Goal: Information Seeking & Learning: Find specific fact

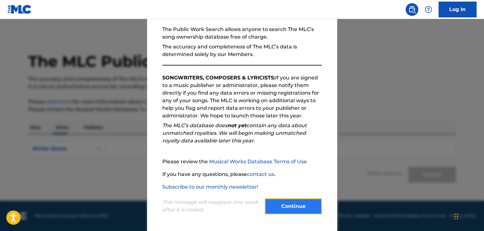
click at [288, 205] on button "Continue" at bounding box center [293, 206] width 57 height 16
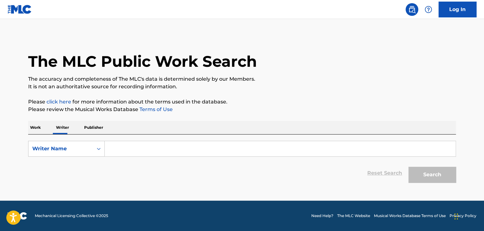
click at [135, 151] on input "Search Form" at bounding box center [280, 148] width 351 height 15
paste input "Youssef Ali"
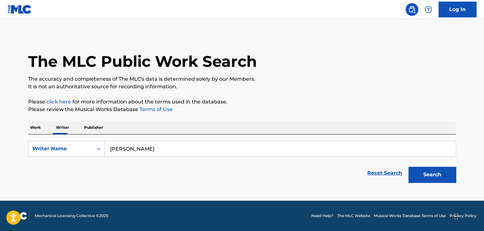
type input "Youssef Ali"
click at [409, 167] on button "Search" at bounding box center [432, 175] width 47 height 16
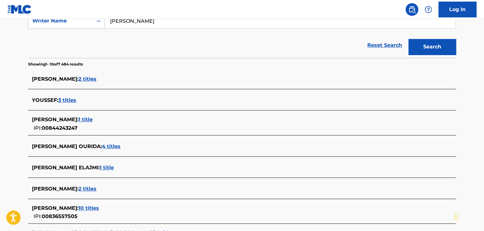
scroll to position [141, 0]
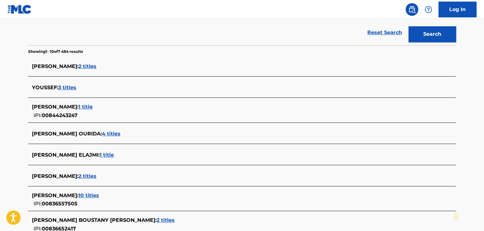
click at [79, 194] on span "10 titles" at bounding box center [89, 195] width 21 height 6
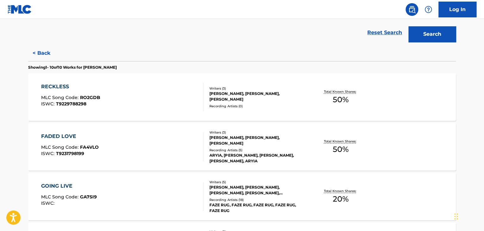
scroll to position [0, 0]
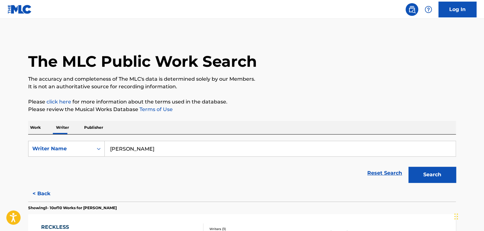
drag, startPoint x: 148, startPoint y: 151, endPoint x: 82, endPoint y: 140, distance: 67.4
click at [82, 140] on div "SearchWithCriteriad5298048-2936-4d73-92f9-2555ec19bba5 Writer Name Youssef Ali …" at bounding box center [242, 160] width 428 height 51
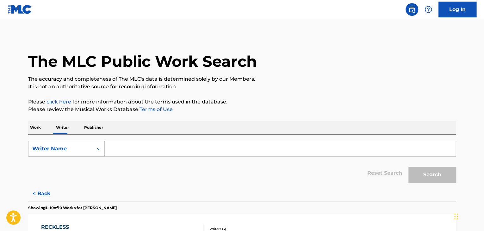
click at [135, 151] on input "Search Form" at bounding box center [280, 148] width 351 height 15
type input "Timofey Borisov"
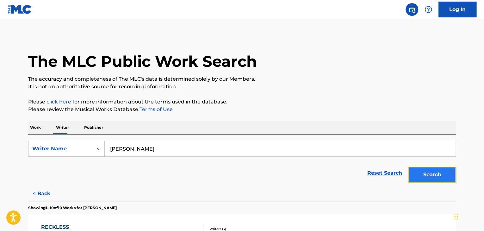
click at [429, 173] on button "Search" at bounding box center [432, 175] width 47 height 16
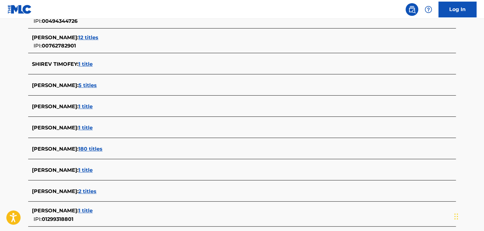
scroll to position [193, 0]
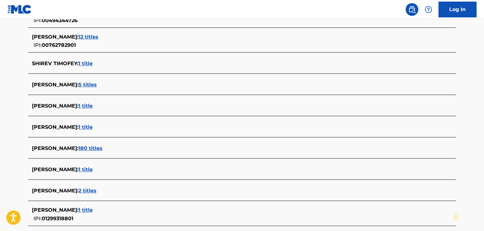
click at [97, 149] on span "180 titles" at bounding box center [91, 148] width 24 height 6
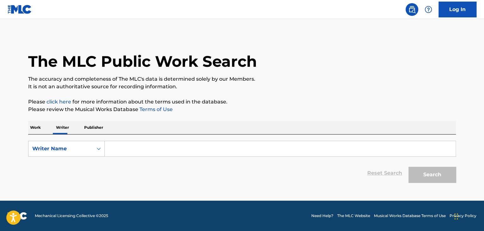
click at [123, 152] on input "Search Form" at bounding box center [280, 148] width 351 height 15
type input "[PERSON_NAME]"
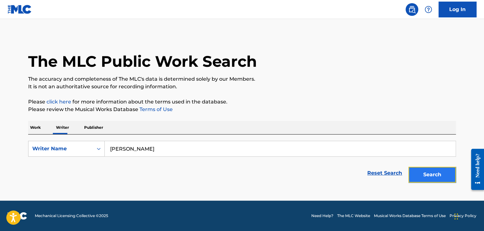
click at [442, 173] on button "Search" at bounding box center [432, 175] width 47 height 16
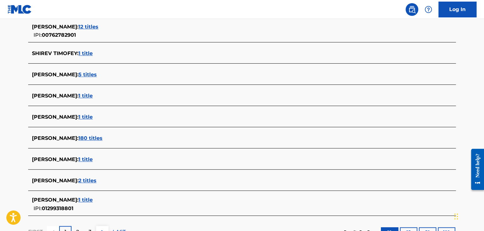
scroll to position [209, 0]
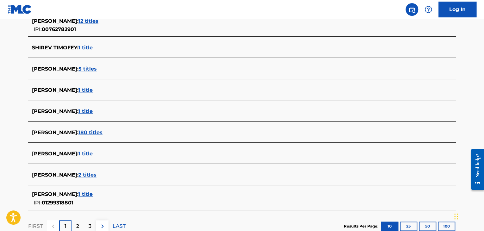
click at [93, 194] on span "1 title" at bounding box center [86, 194] width 14 height 6
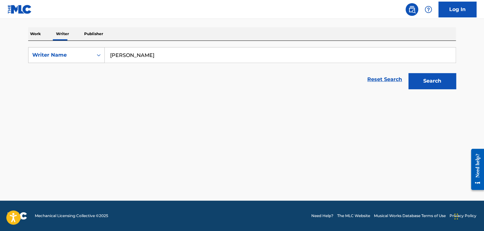
scroll to position [94, 0]
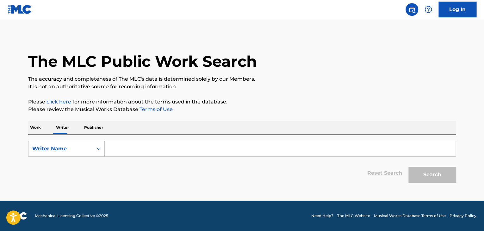
click at [131, 156] on input "Search Form" at bounding box center [280, 148] width 351 height 15
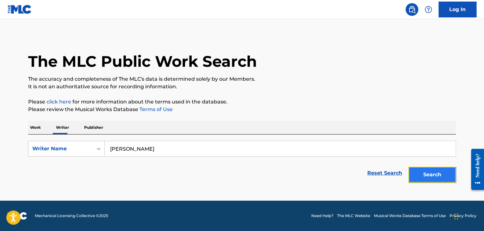
click at [440, 181] on button "Search" at bounding box center [432, 175] width 47 height 16
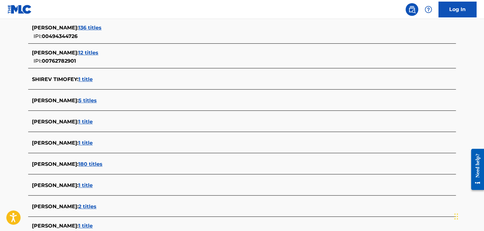
scroll to position [177, 0]
click at [99, 165] on span "180 titles" at bounding box center [91, 164] width 24 height 6
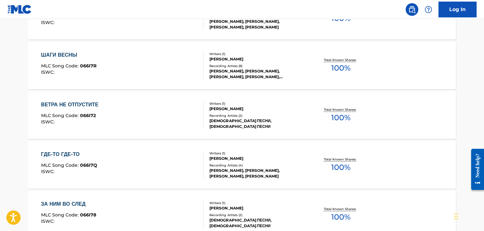
scroll to position [544, 0]
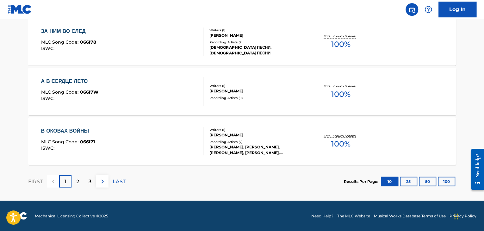
click at [448, 186] on div "Results Per Page: 10 25 50 100" at bounding box center [400, 182] width 112 height 30
click at [452, 181] on button "100" at bounding box center [446, 181] width 17 height 9
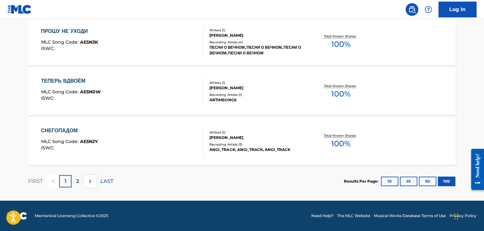
scroll to position [5017, 0]
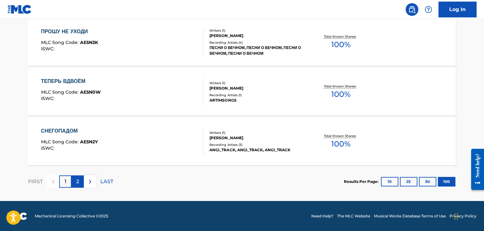
click at [78, 183] on p "2" at bounding box center [77, 182] width 3 height 8
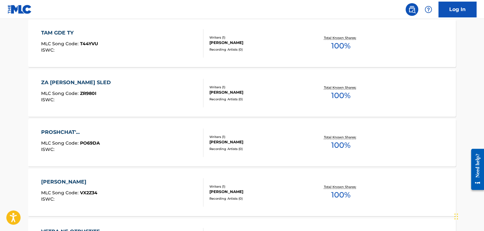
scroll to position [1834, 0]
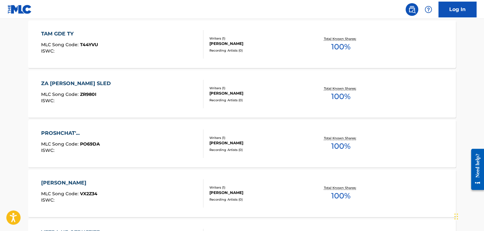
click at [71, 84] on div "ZA NIM VO SLED" at bounding box center [77, 84] width 73 height 8
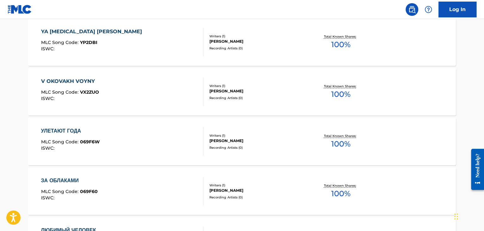
scroll to position [2389, 0]
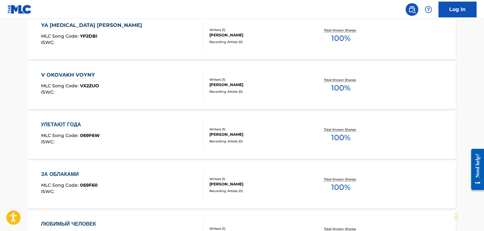
click at [73, 123] on div "УЛЕТАЮТ ГОДА" at bounding box center [70, 125] width 59 height 8
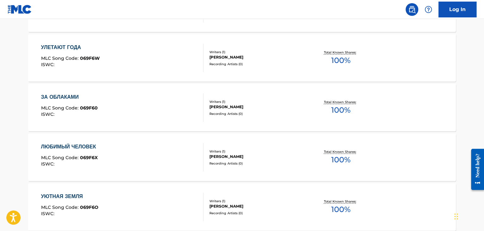
scroll to position [2484, 0]
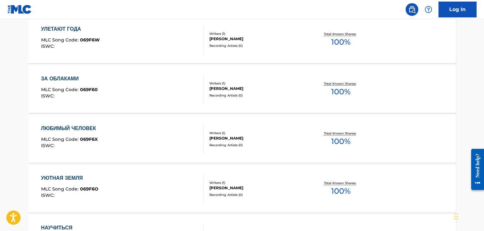
click at [89, 128] on div "ЛЮБИМЫЙ ЧЕЛОВЕК" at bounding box center [70, 129] width 58 height 8
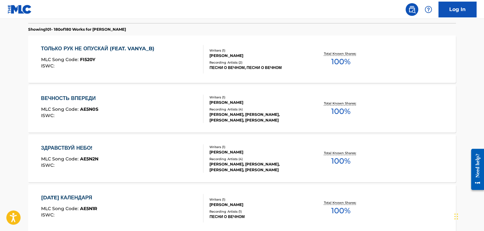
scroll to position [0, 0]
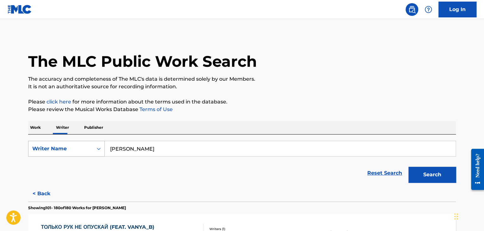
drag, startPoint x: 160, startPoint y: 150, endPoint x: 87, endPoint y: 144, distance: 73.0
click at [87, 144] on div "SearchWithCriteriaf4134163-3e09-4cbd-82a6-d19cfd6cdd5a Writer Name Timofey Bori…" at bounding box center [242, 149] width 428 height 16
paste input "[PERSON_NAME] Brotherhood"
type input "[PERSON_NAME] Brotherhood"
click at [409, 167] on button "Search" at bounding box center [432, 175] width 47 height 16
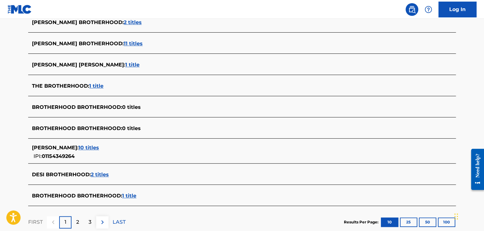
scroll to position [227, 0]
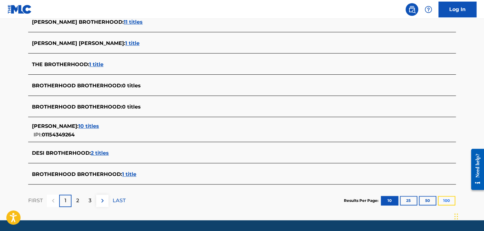
click at [444, 202] on button "100" at bounding box center [446, 200] width 17 height 9
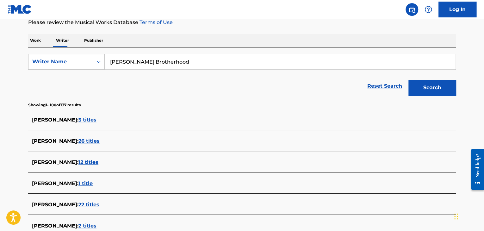
scroll to position [86, 0]
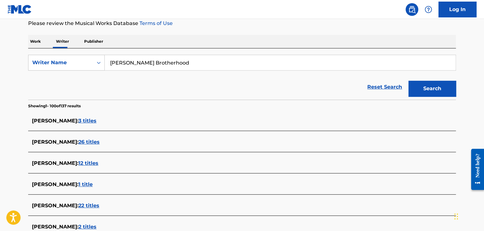
click at [87, 121] on span "3 titles" at bounding box center [88, 121] width 18 height 6
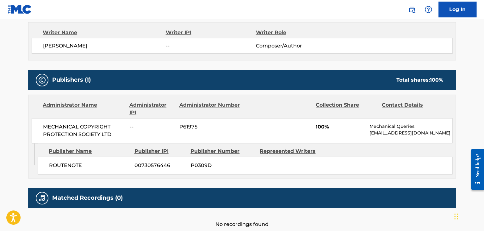
scroll to position [225, 0]
click at [124, 175] on div "Publisher Name Publisher IPI Publisher Number Represented Writers ROUTENOTE 007…" at bounding box center [247, 159] width 418 height 32
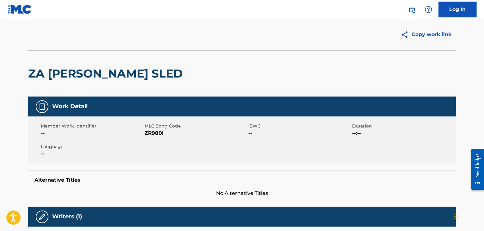
scroll to position [0, 0]
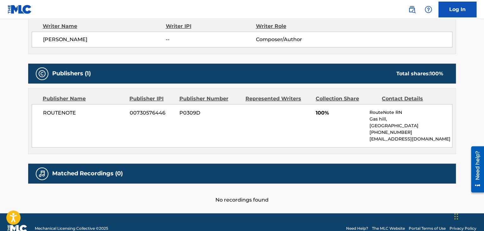
scroll to position [232, 0]
click at [261, 135] on div "ROUTENOTE 00730576446 P0309D 100% RouteNote [GEOGRAPHIC_DATA], [GEOGRAPHIC_DATA…" at bounding box center [242, 125] width 421 height 43
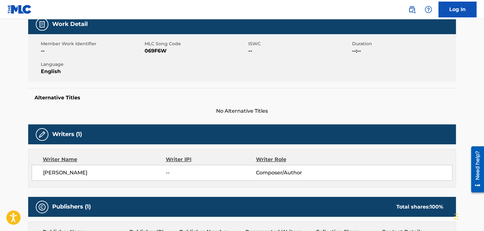
scroll to position [85, 0]
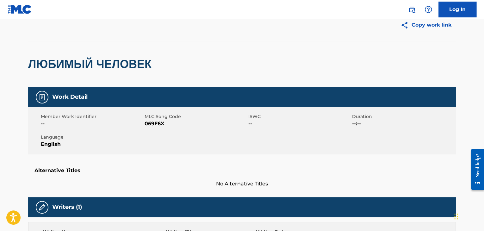
scroll to position [25, 0]
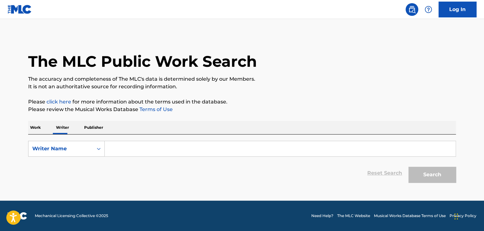
click at [116, 154] on input "Search Form" at bounding box center [280, 148] width 351 height 15
paste input "Flaherty Brotherhood"
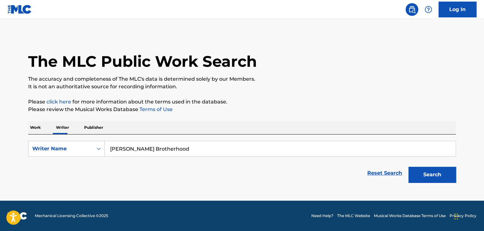
type input "Flaherty Brotherhood"
click at [409, 167] on button "Search" at bounding box center [432, 175] width 47 height 16
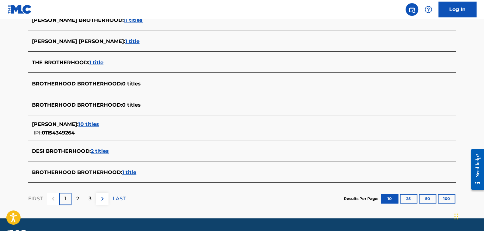
scroll to position [229, 0]
click at [450, 199] on button "100" at bounding box center [446, 198] width 17 height 9
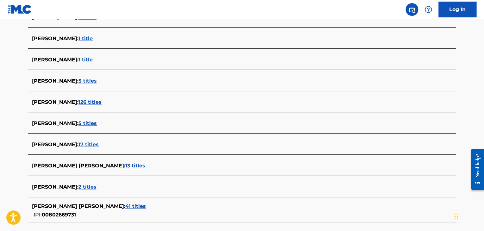
scroll to position [296, 0]
click at [102, 102] on span "126 titles" at bounding box center [90, 102] width 23 height 6
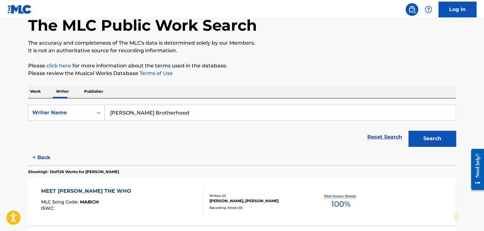
scroll to position [27, 0]
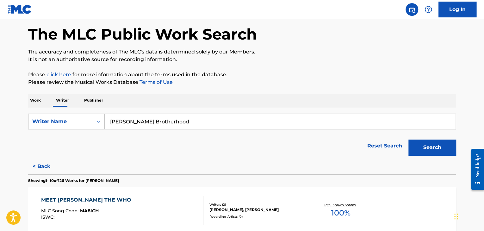
click at [169, 123] on input "Flaherty Brotherhood" at bounding box center [280, 121] width 351 height 15
click at [35, 102] on p "Work" at bounding box center [35, 100] width 15 height 13
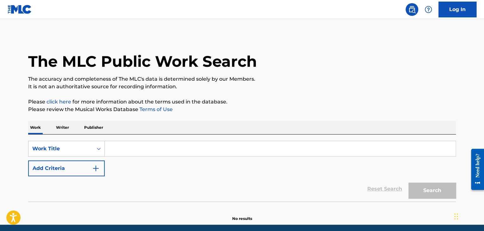
click at [124, 150] on input "Search Form" at bounding box center [280, 148] width 351 height 15
paste input "Evil Has Many Hues"
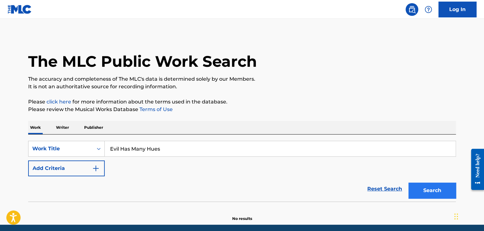
type input "Evil Has Many Hues"
click at [425, 196] on button "Search" at bounding box center [432, 191] width 47 height 16
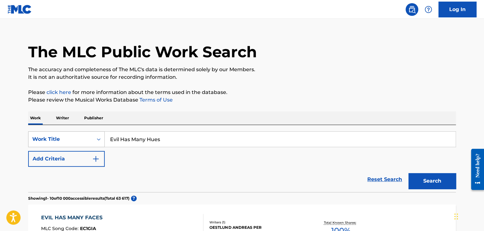
click at [83, 147] on div "Work Title" at bounding box center [66, 139] width 77 height 16
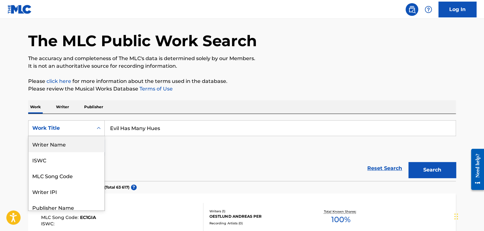
click at [57, 146] on div "Writer Name" at bounding box center [66, 144] width 76 height 16
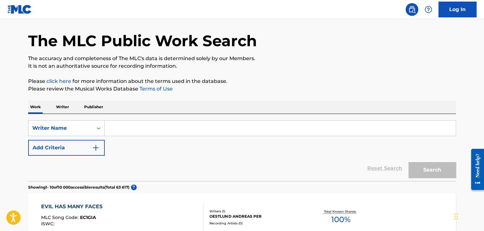
click at [168, 130] on input "Search Form" at bounding box center [280, 128] width 351 height 15
paste input "Forest Walker"
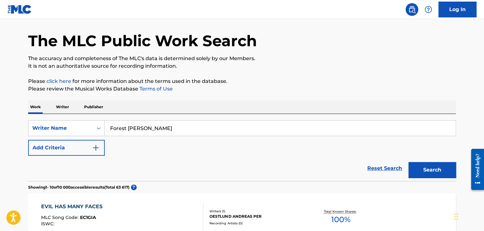
type input "Forest Walker"
click at [409, 162] on button "Search" at bounding box center [432, 170] width 47 height 16
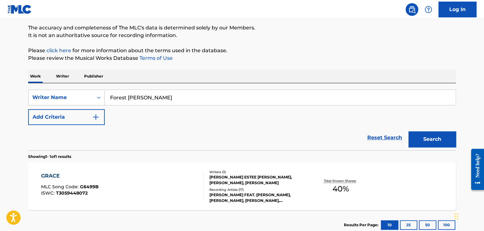
scroll to position [51, 0]
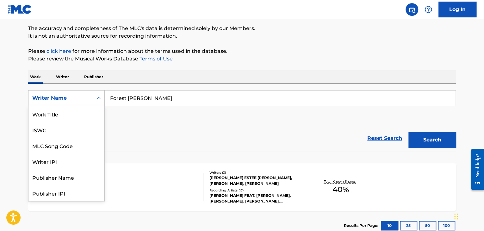
click at [62, 98] on div "Writer Name" at bounding box center [60, 98] width 57 height 8
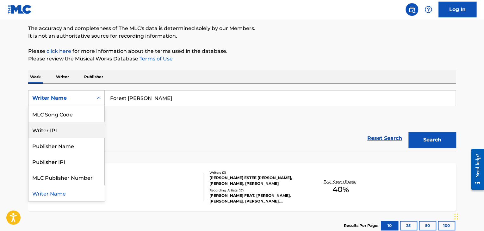
scroll to position [0, 0]
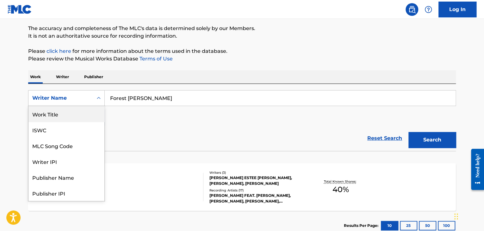
click at [61, 117] on div "Work Title" at bounding box center [66, 114] width 76 height 16
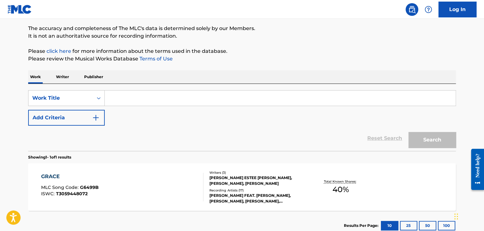
click at [142, 100] on input "Search Form" at bounding box center [280, 98] width 351 height 15
paste input "Hellhound On My Trail"
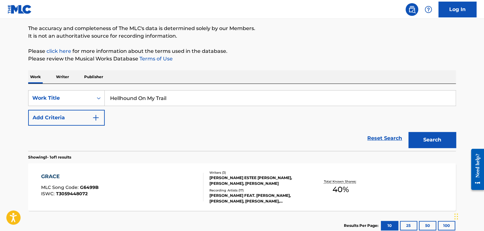
click at [409, 132] on button "Search" at bounding box center [432, 140] width 47 height 16
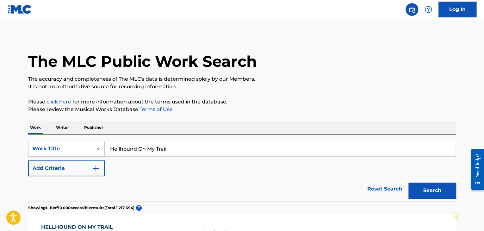
click at [306, 42] on div "The MLC Public Work Search" at bounding box center [242, 58] width 428 height 46
drag, startPoint x: 183, startPoint y: 151, endPoint x: 103, endPoint y: 149, distance: 80.1
click at [103, 149] on div "SearchWithCriteria12bb5b26-3547-4836-9819-b8d6fa8663a0 Work Title Hellhound On …" at bounding box center [242, 149] width 428 height 16
paste input "Poverty Blues"
type input "Poverty Blues"
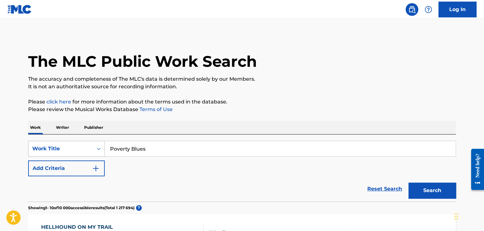
click at [409, 183] on button "Search" at bounding box center [432, 191] width 47 height 16
click at [62, 128] on p "Writer" at bounding box center [62, 127] width 17 height 13
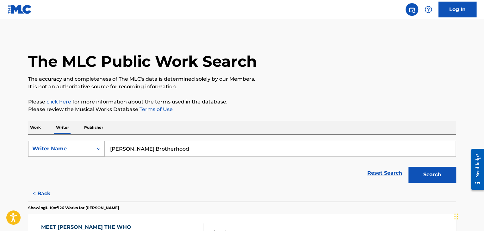
drag, startPoint x: 179, startPoint y: 150, endPoint x: 97, endPoint y: 148, distance: 82.0
click at [97, 148] on div "SearchWithCriteriaea63a2a8-fc3e-4b29-a1dd-ea3c6cf07290 Writer Name Flaherty Bro…" at bounding box center [242, 149] width 428 height 16
paste input "The Roux"
type input "The Roux"
click at [430, 175] on button "Search" at bounding box center [432, 175] width 47 height 16
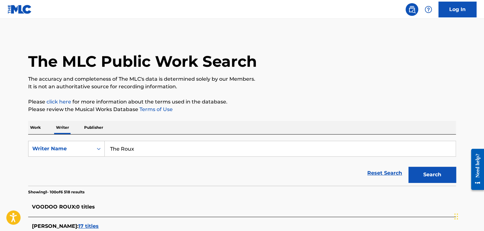
scroll to position [77, 0]
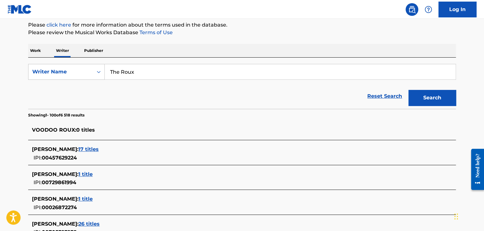
click at [90, 151] on span "17 titles" at bounding box center [89, 149] width 20 height 6
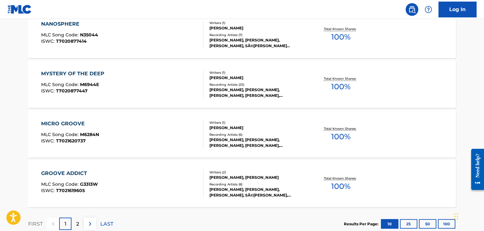
scroll to position [501, 0]
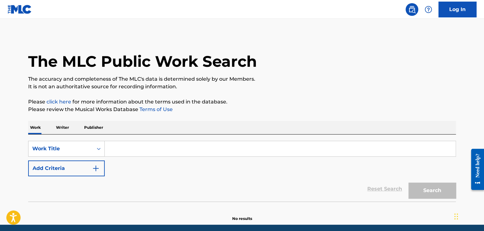
click at [75, 129] on div "Work Writer Publisher" at bounding box center [242, 127] width 428 height 13
click at [68, 128] on p "Writer" at bounding box center [62, 127] width 17 height 13
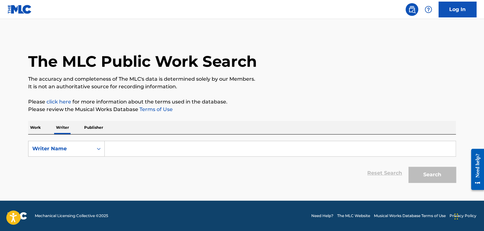
click at [118, 150] on input "Search Form" at bounding box center [280, 148] width 351 height 15
click at [35, 127] on p "Work" at bounding box center [35, 127] width 15 height 13
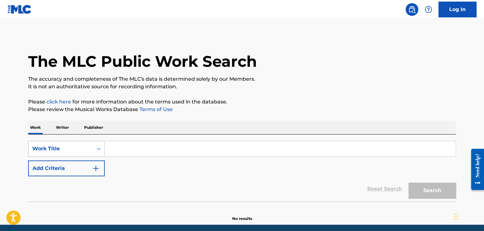
click at [88, 149] on div "Work Title" at bounding box center [66, 149] width 77 height 16
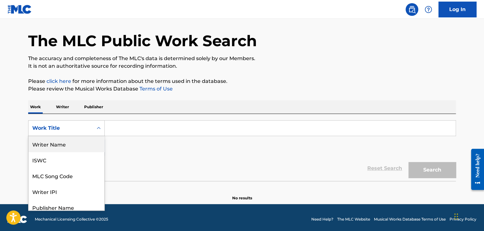
click at [51, 148] on div "Writer Name" at bounding box center [66, 144] width 76 height 16
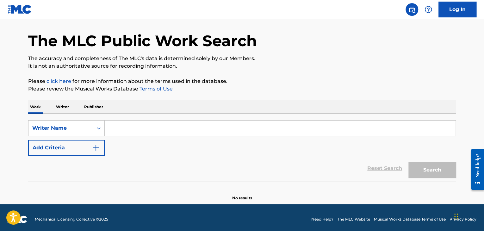
click at [116, 126] on input "Search Form" at bounding box center [280, 128] width 351 height 15
paste input "[PERSON_NAME]"
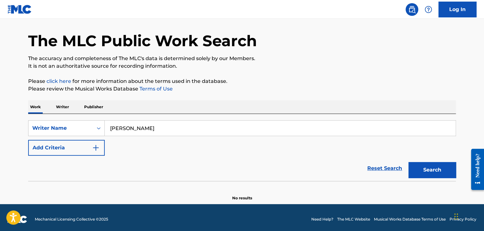
type input "[PERSON_NAME]"
click at [409, 162] on button "Search" at bounding box center [432, 170] width 47 height 16
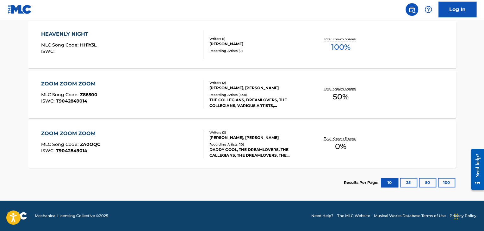
scroll to position [242, 0]
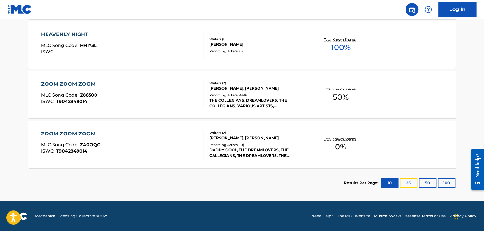
click at [406, 184] on button "25" at bounding box center [408, 182] width 17 height 9
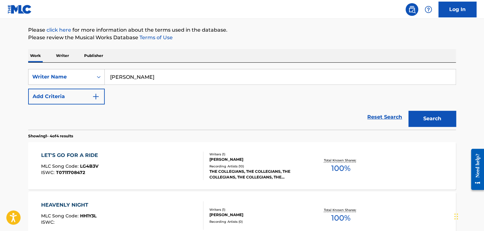
scroll to position [0, 0]
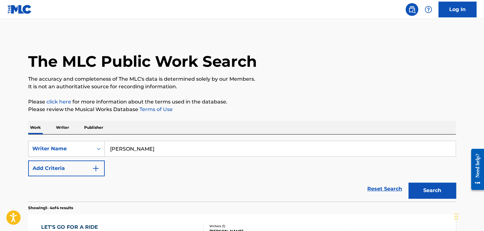
click at [334, 65] on div "The MLC Public Work Search" at bounding box center [242, 58] width 428 height 46
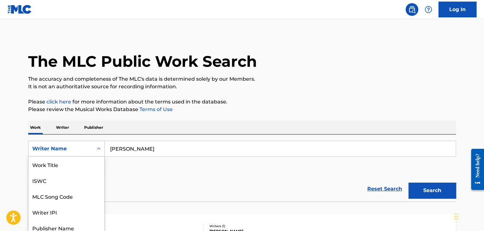
scroll to position [18, 0]
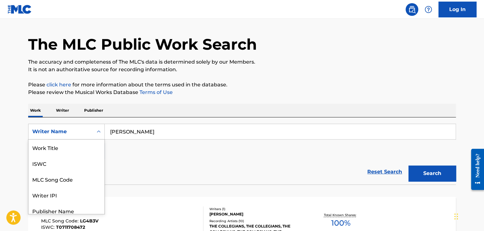
click at [80, 140] on div "8 results available. Use Up and Down to choose options, press Enter to select t…" at bounding box center [66, 132] width 77 height 16
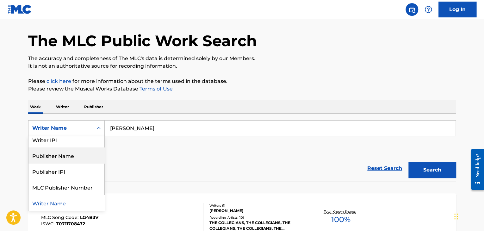
scroll to position [0, 0]
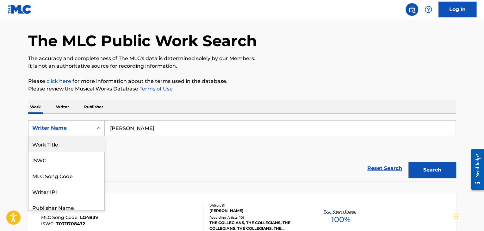
click at [49, 144] on div "Work Title" at bounding box center [66, 144] width 76 height 16
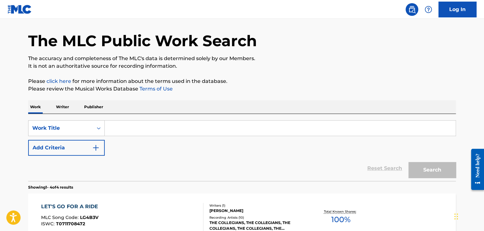
click at [158, 131] on input "Search Form" at bounding box center [280, 128] width 351 height 15
paste input "Walkin' Blues"
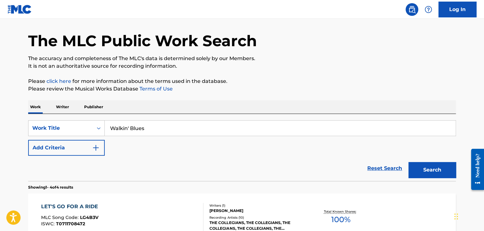
click at [409, 162] on button "Search" at bounding box center [432, 170] width 47 height 16
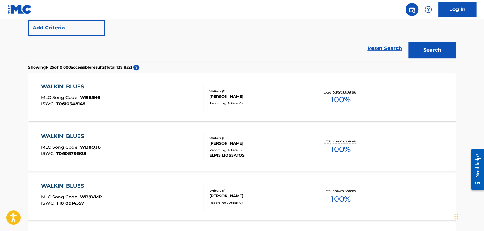
scroll to position [100, 0]
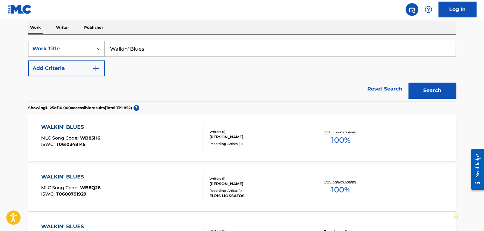
drag, startPoint x: 111, startPoint y: 50, endPoint x: 89, endPoint y: 46, distance: 22.9
click at [89, 46] on div "SearchWithCriteria01072cc9-1431-4eb7-80cd-461082cb3c36 Work Title Walkin' Blues" at bounding box center [242, 49] width 428 height 16
paste input "[PERSON_NAME]"
type input "[PERSON_NAME]"
click at [298, 17] on nav "Log In" at bounding box center [242, 9] width 484 height 19
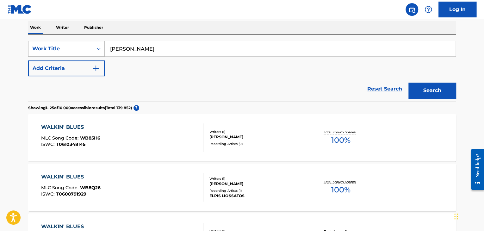
click at [86, 48] on div "Work Title" at bounding box center [60, 49] width 57 height 8
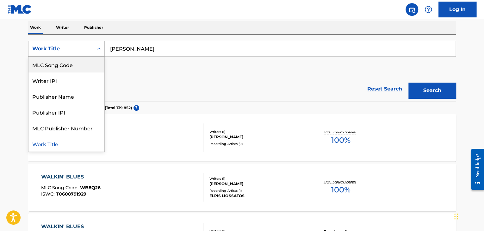
scroll to position [0, 0]
click at [57, 63] on div "Writer Name" at bounding box center [66, 65] width 76 height 16
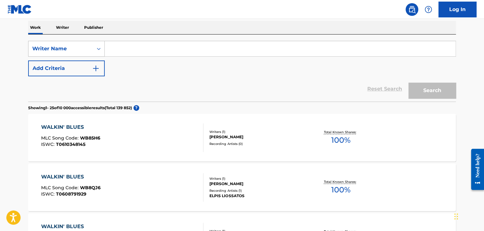
click at [55, 47] on div "Writer Name" at bounding box center [60, 49] width 57 height 8
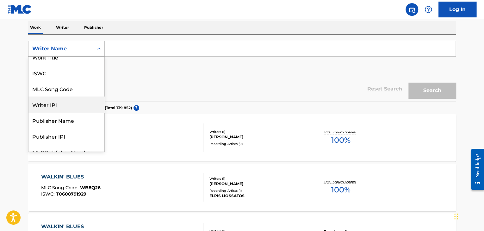
scroll to position [6, 0]
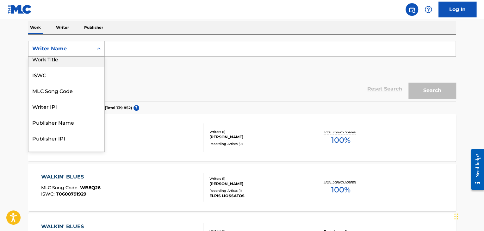
click at [50, 60] on div "Work Title" at bounding box center [66, 59] width 76 height 16
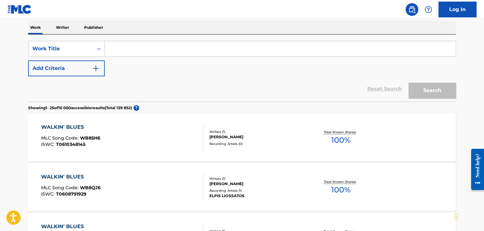
click at [136, 49] on input "Search Form" at bounding box center [280, 48] width 351 height 15
paste input "Don't Tell Me No Lies"
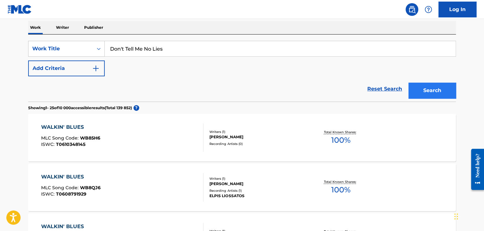
type input "Don't Tell Me No Lies"
click at [433, 85] on button "Search" at bounding box center [432, 91] width 47 height 16
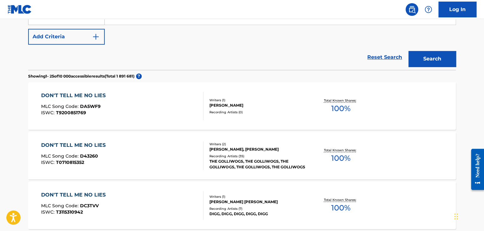
scroll to position [44, 0]
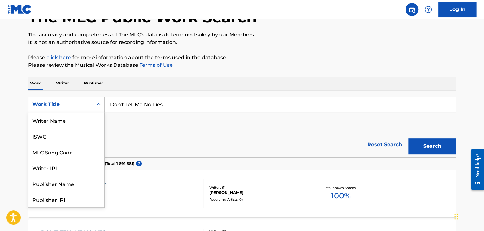
click at [72, 106] on div "Work Title" at bounding box center [60, 105] width 57 height 8
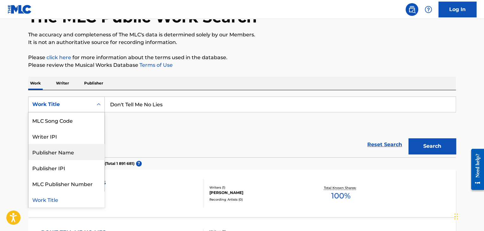
scroll to position [31, 0]
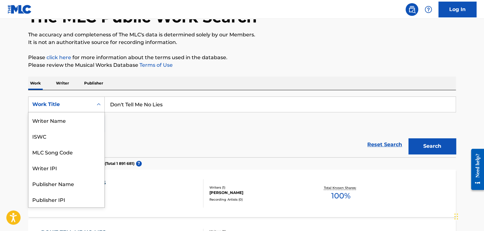
click at [53, 101] on div "Work Title" at bounding box center [60, 105] width 57 height 8
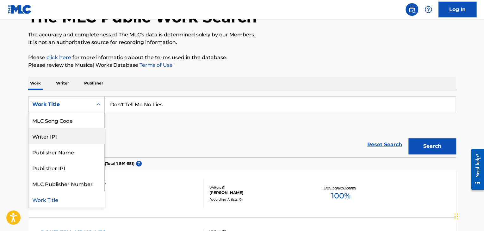
scroll to position [0, 0]
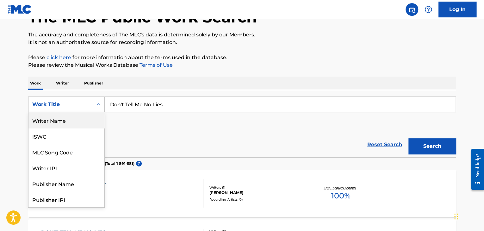
click at [57, 123] on div "Writer Name" at bounding box center [66, 120] width 76 height 16
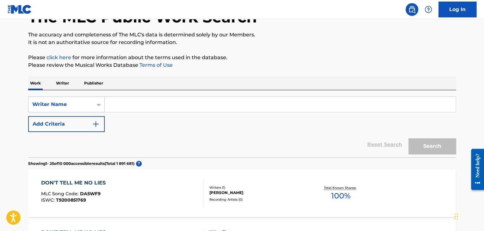
click at [149, 107] on input "Search Form" at bounding box center [280, 104] width 351 height 15
paste input "[PERSON_NAME] GLADE"
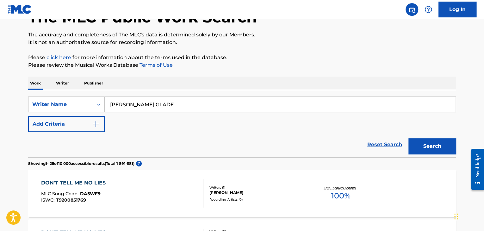
type input "[PERSON_NAME] GLADE"
click at [409, 138] on button "Search" at bounding box center [432, 146] width 47 height 16
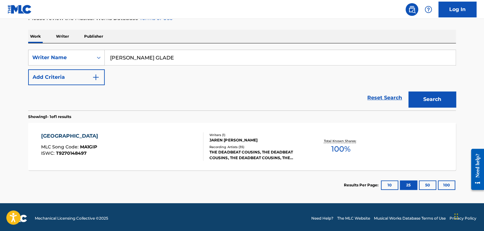
scroll to position [94, 0]
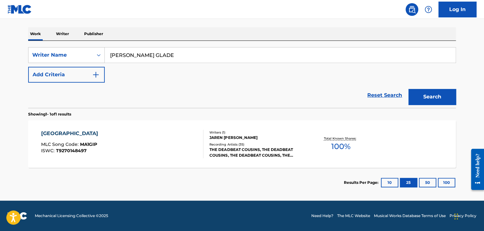
click at [53, 133] on div "[GEOGRAPHIC_DATA]" at bounding box center [71, 134] width 60 height 8
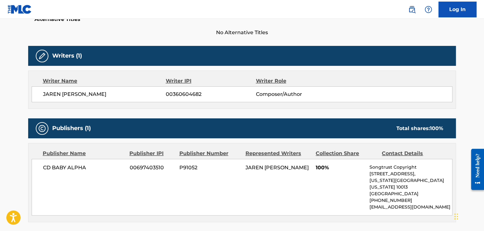
scroll to position [177, 0]
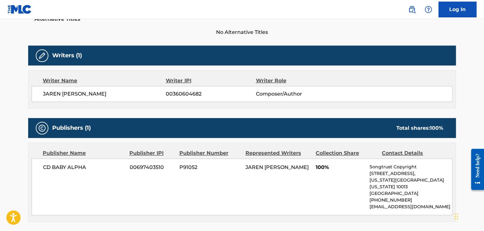
click at [249, 204] on div "CD BABY ALPHA 00697403510 P91052 JAREN [PERSON_NAME] 100% Songtrust Copyright […" at bounding box center [242, 187] width 421 height 57
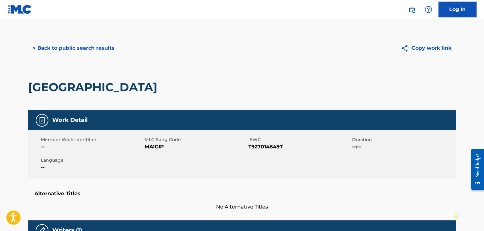
scroll to position [0, 0]
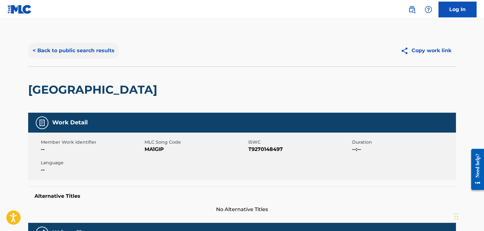
click at [42, 52] on button "< Back to public search results" at bounding box center [73, 51] width 91 height 16
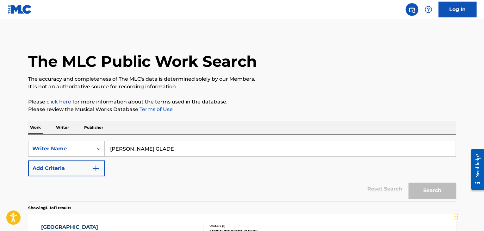
scroll to position [77, 0]
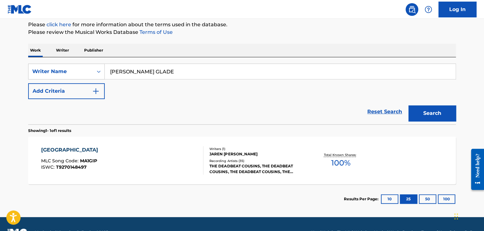
drag, startPoint x: 187, startPoint y: 74, endPoint x: 21, endPoint y: 51, distance: 168.0
click at [21, 51] on div "The MLC Public Work Search The accuracy and completeness of The MLC's data is d…" at bounding box center [242, 86] width 443 height 256
paste input "[PERSON_NAME]"
type input "[PERSON_NAME]"
click at [409, 105] on button "Search" at bounding box center [432, 113] width 47 height 16
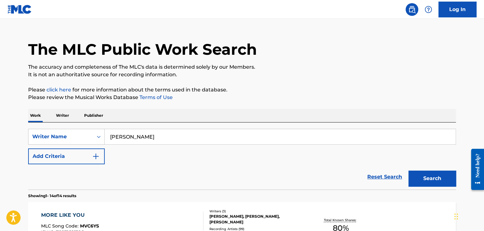
scroll to position [0, 0]
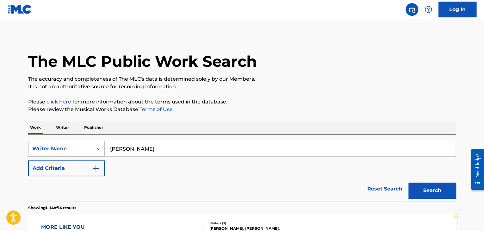
click at [67, 151] on div "Writer Name" at bounding box center [66, 149] width 77 height 16
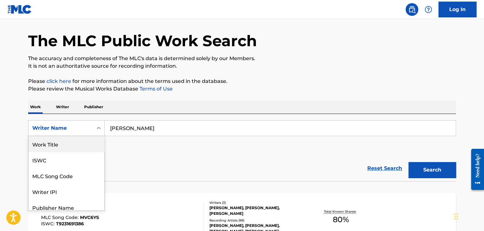
click at [61, 146] on div "Work Title" at bounding box center [66, 144] width 76 height 16
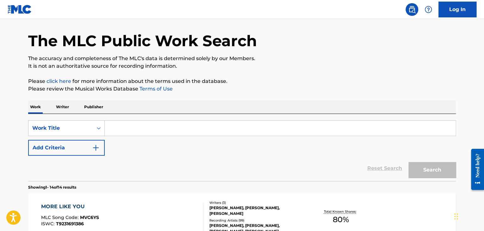
click at [140, 133] on input "Search Form" at bounding box center [280, 128] width 351 height 15
paste input "Mercy on my Grave"
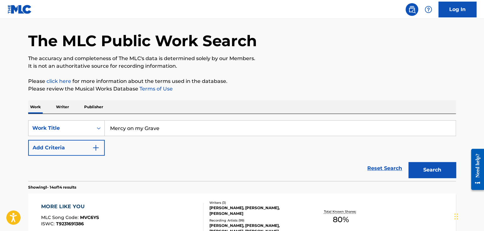
type input "Mercy on my Grave"
click at [409, 162] on button "Search" at bounding box center [432, 170] width 47 height 16
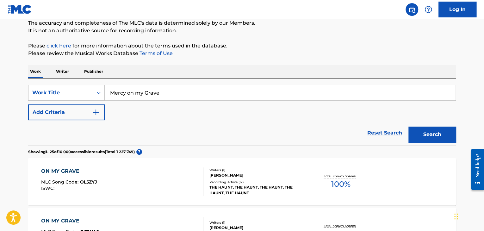
scroll to position [63, 0]
